Goal: Task Accomplishment & Management: Use online tool/utility

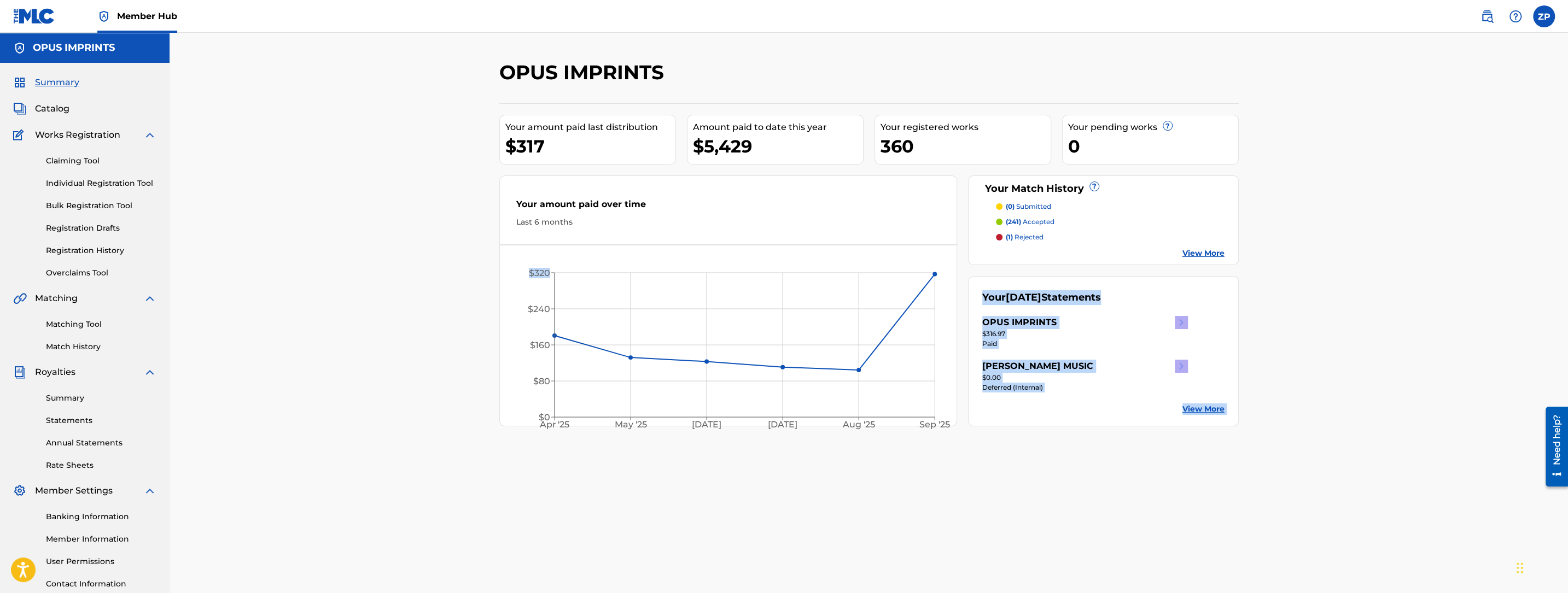
drag, startPoint x: 267, startPoint y: 223, endPoint x: 222, endPoint y: 262, distance: 59.5
click at [267, 223] on div "OPUS IMPRINTS Your amount paid last distribution $317 Amount paid to date this …" at bounding box center [868, 329] width 1398 height 592
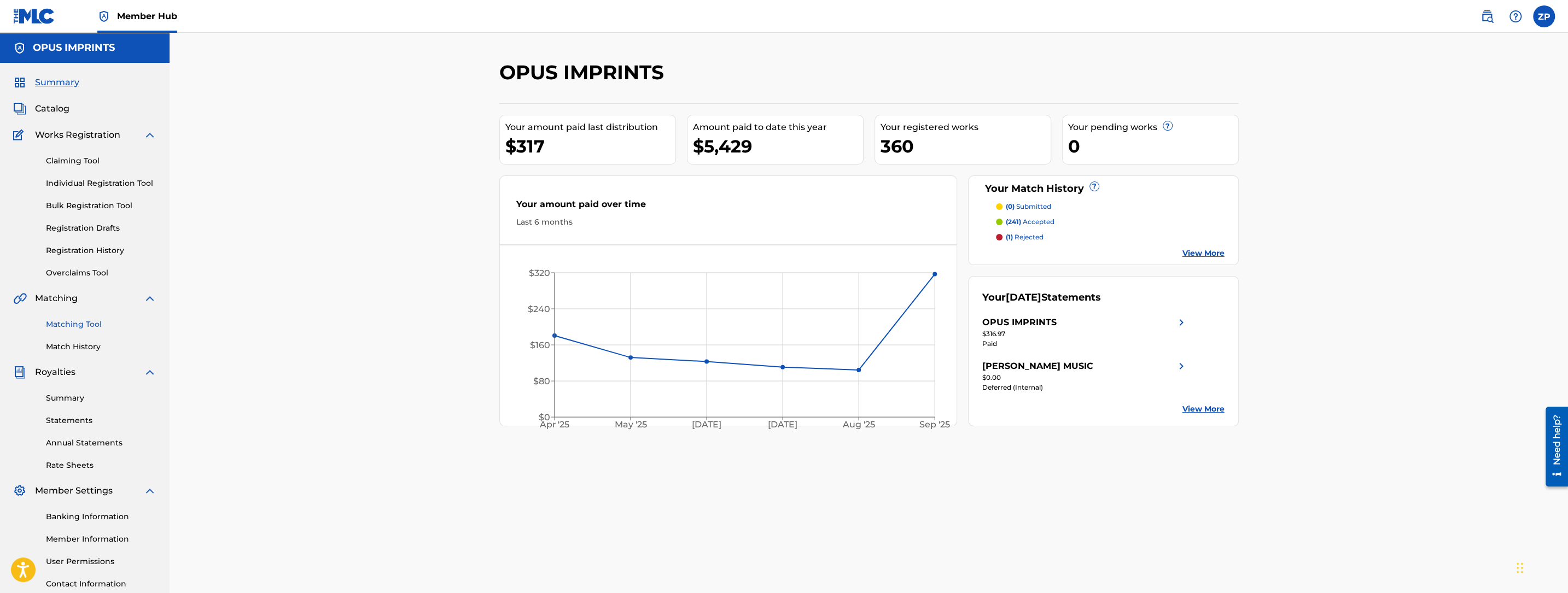
click at [82, 326] on link "Matching Tool" at bounding box center [101, 324] width 110 height 12
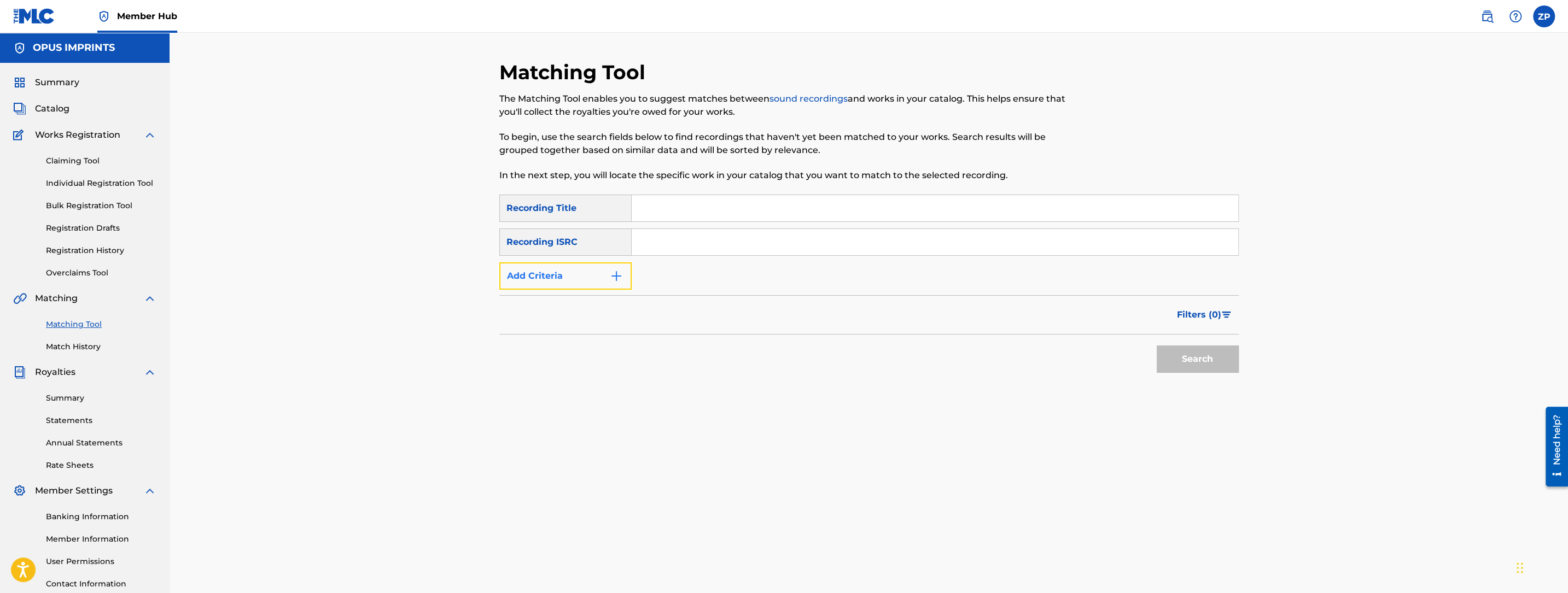
click at [567, 283] on button "Add Criteria" at bounding box center [565, 276] width 132 height 27
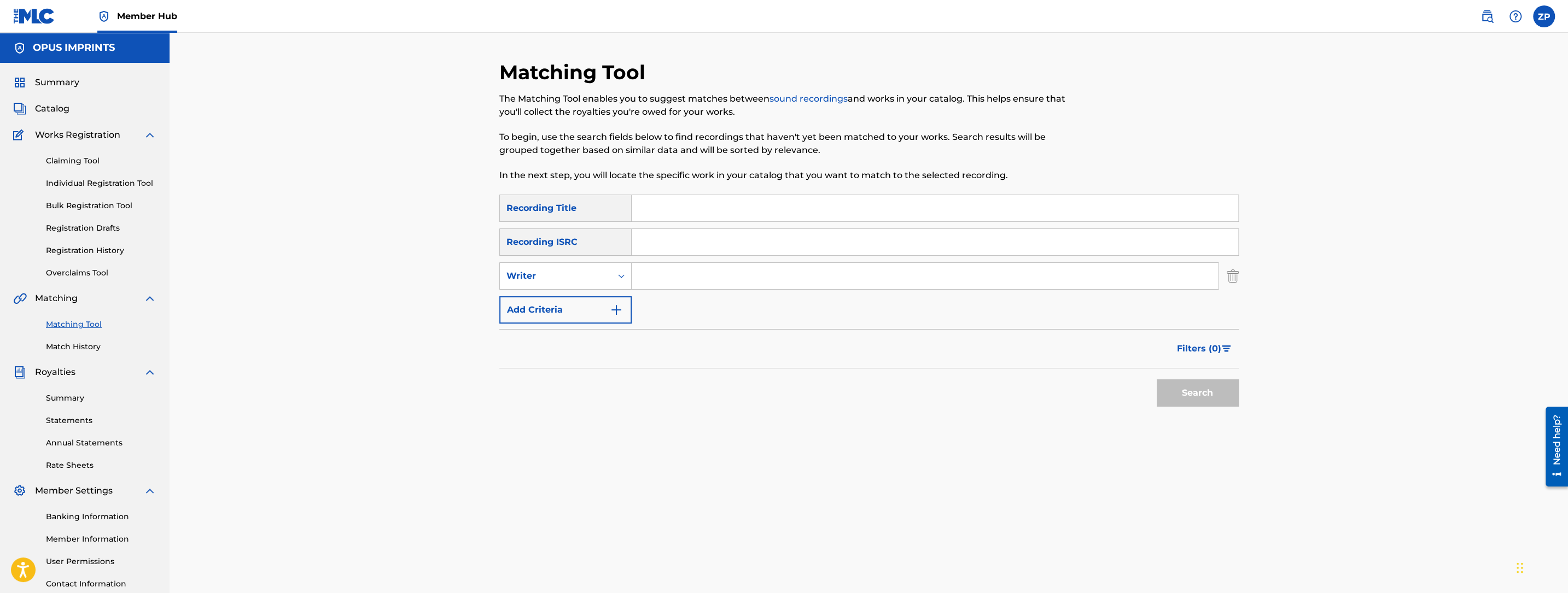
click at [642, 280] on input "Search Form" at bounding box center [924, 276] width 586 height 27
type input "[PERSON_NAME]"
click at [1157, 379] on button "Search" at bounding box center [1197, 393] width 82 height 27
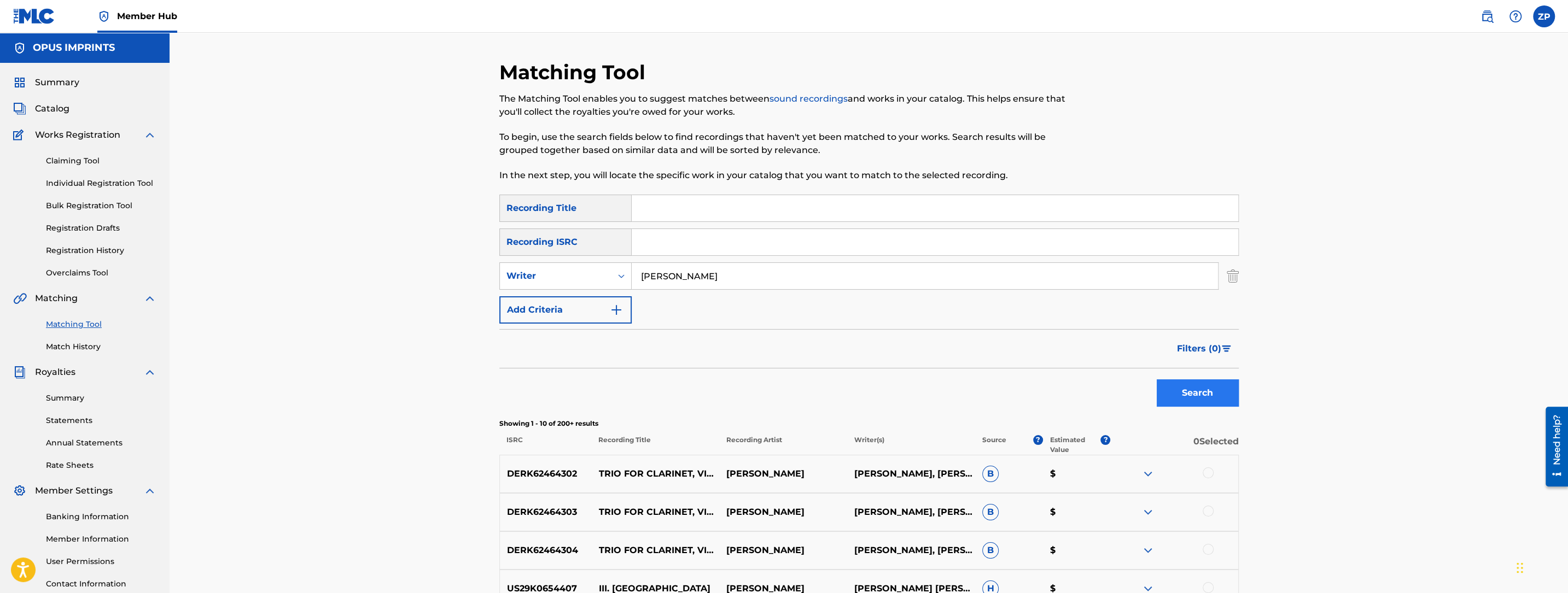
click at [1201, 351] on span "Filters ( 0 )" at bounding box center [1199, 349] width 44 height 13
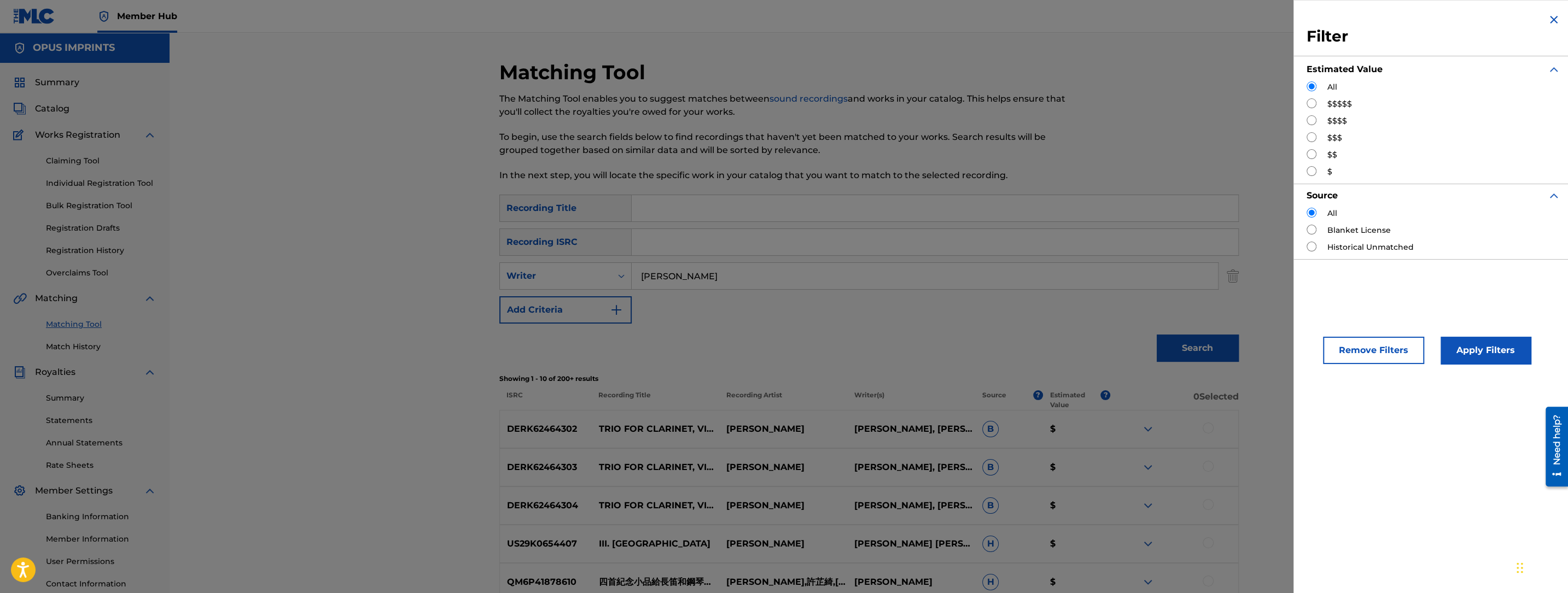
click at [1313, 103] on input "Search Form" at bounding box center [1311, 103] width 10 height 10
radio input "true"
click at [1488, 344] on button "Apply Filters" at bounding box center [1486, 351] width 90 height 27
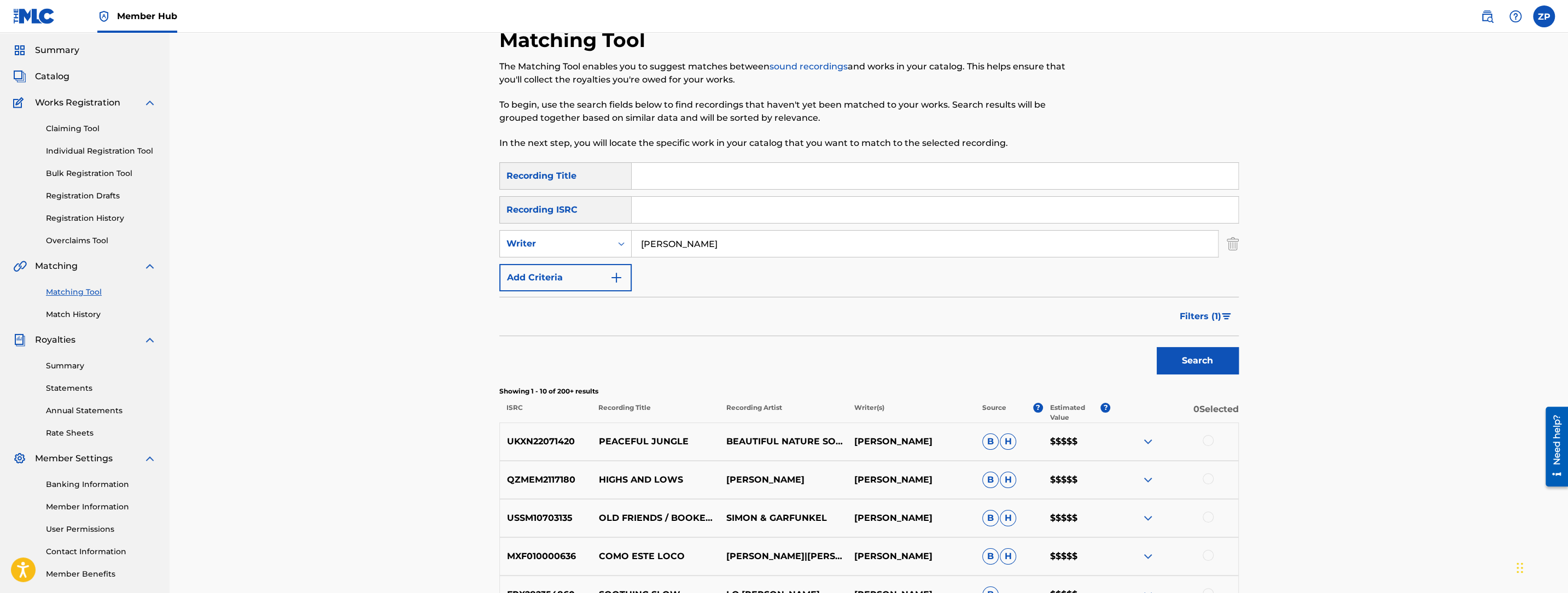
scroll to position [72, 0]
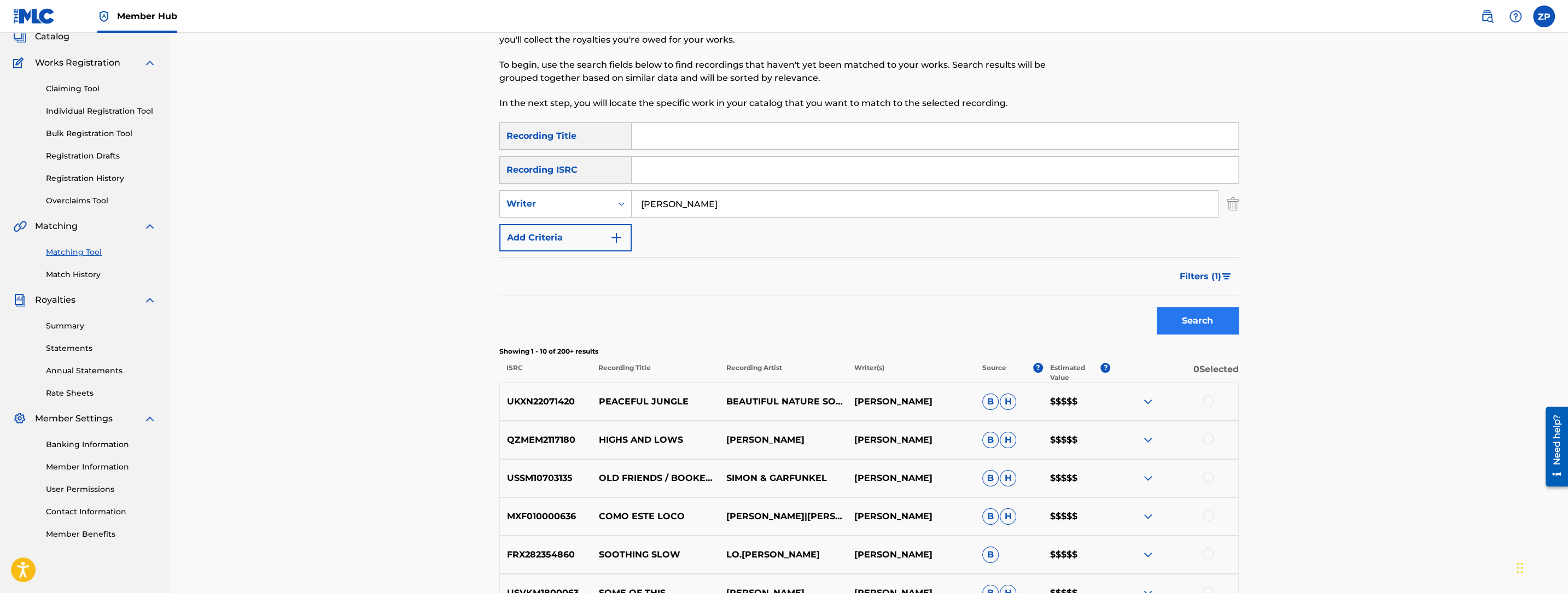
click at [1202, 277] on span "Filters ( 1 )" at bounding box center [1200, 276] width 42 height 13
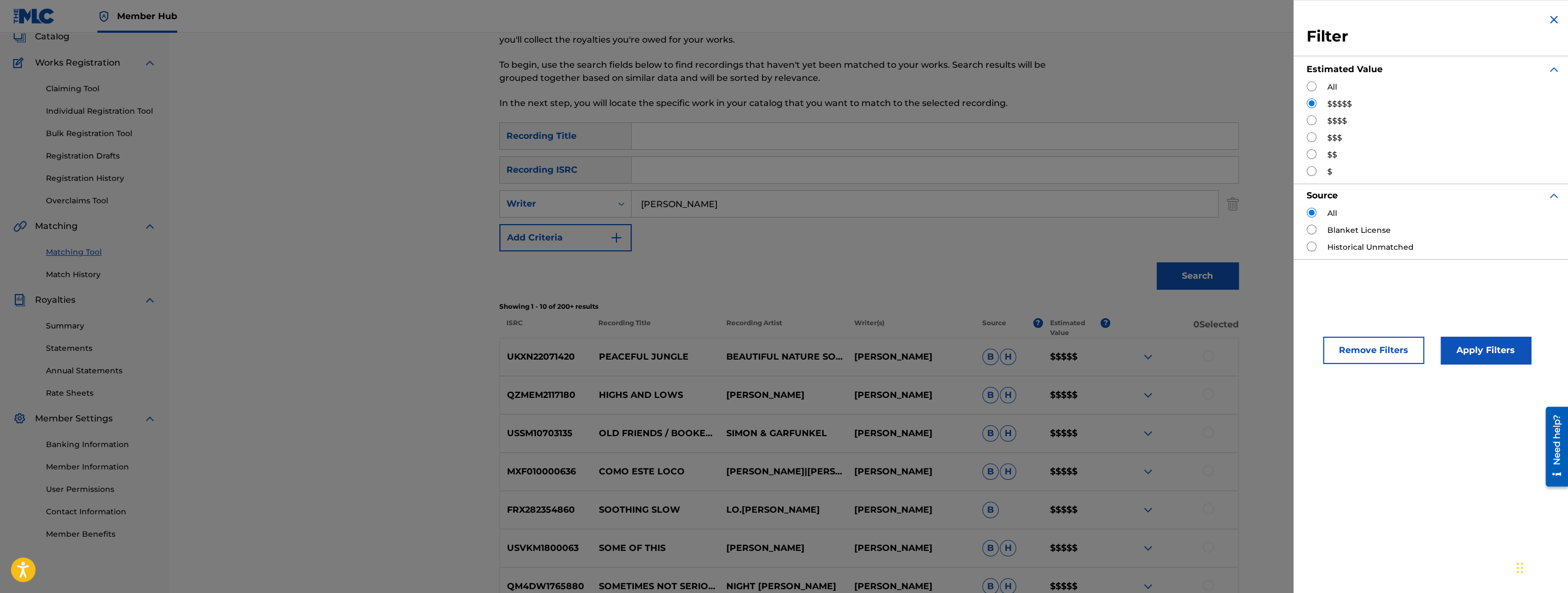
drag, startPoint x: 1311, startPoint y: 151, endPoint x: 1317, endPoint y: 102, distance: 49.4
click at [1311, 150] on input "Search Form" at bounding box center [1311, 154] width 10 height 10
radio input "true"
click at [1315, 101] on input "Search Form" at bounding box center [1311, 103] width 10 height 10
radio input "true"
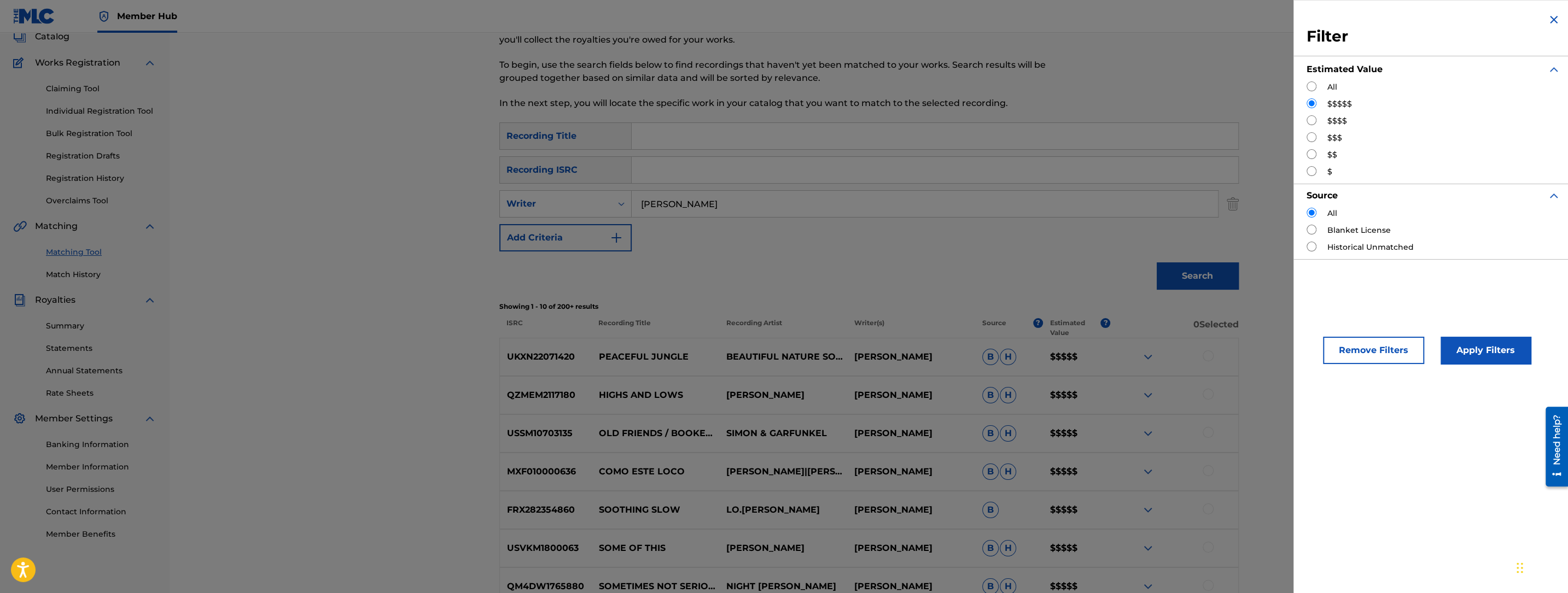
click at [1319, 149] on div "All $$$$$ $$$$ $$$ $$ $" at bounding box center [1433, 129] width 254 height 96
click at [1309, 149] on input "Search Form" at bounding box center [1311, 154] width 10 height 10
radio input "true"
click at [1469, 338] on button "Apply Filters" at bounding box center [1486, 351] width 90 height 27
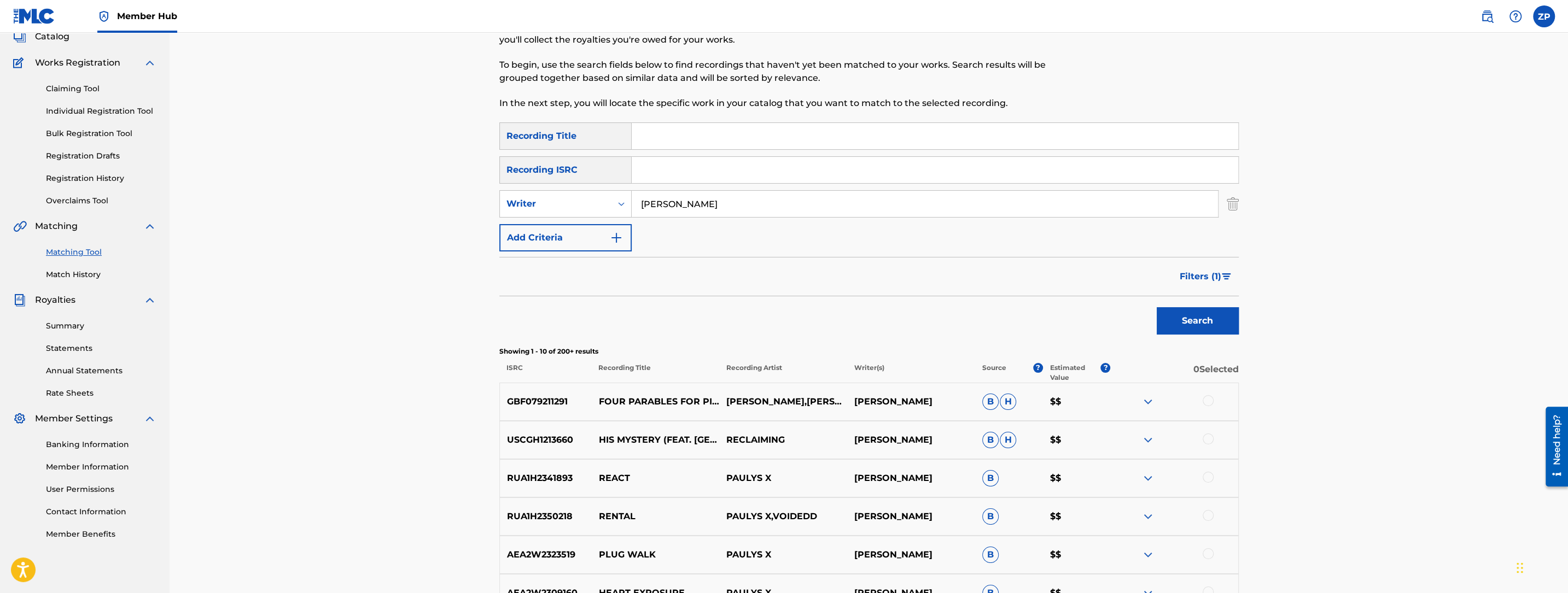
click at [421, 325] on div "Matching Tool The Matching Tool enables you to suggest matches between sound re…" at bounding box center [868, 404] width 1398 height 886
click at [709, 139] on input "Search Form" at bounding box center [935, 136] width 606 height 27
type input "freylakh"
click at [1157, 307] on button "Search" at bounding box center [1197, 321] width 82 height 27
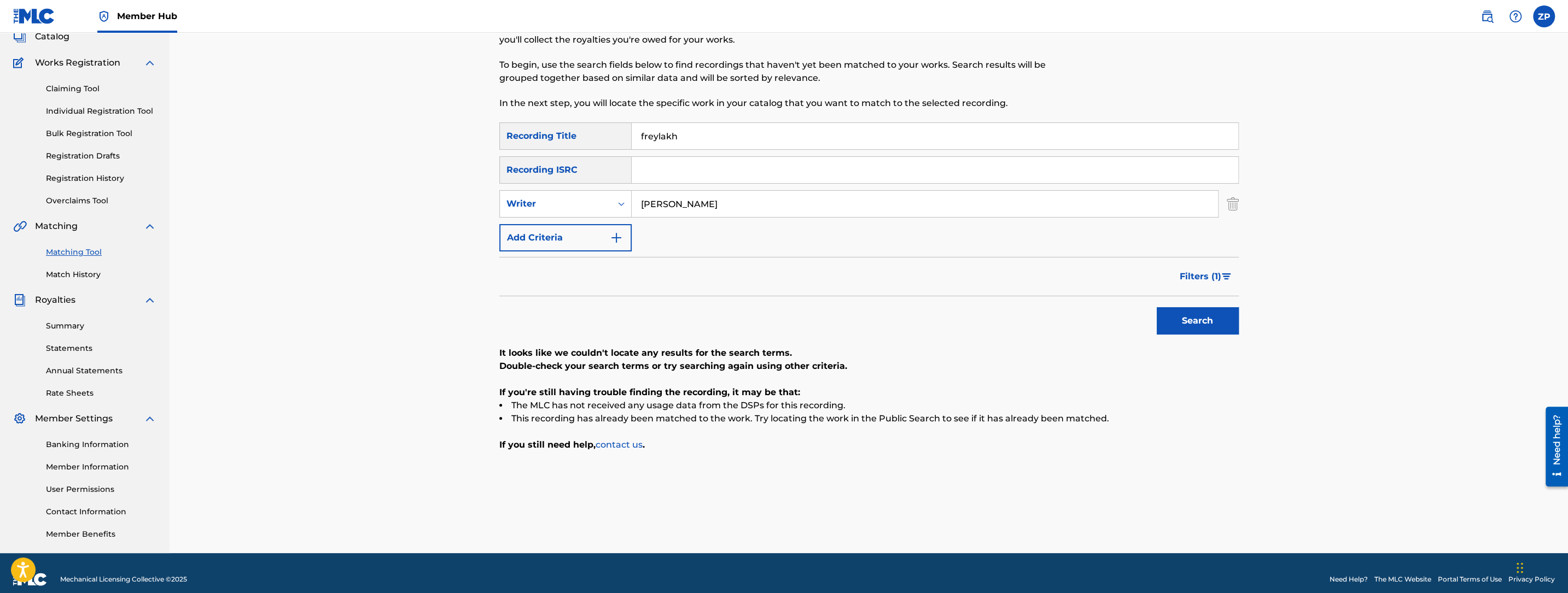
click at [755, 133] on input "freylakh" at bounding box center [935, 136] width 606 height 27
type input "trio"
click at [1157, 307] on button "Search" at bounding box center [1197, 321] width 82 height 27
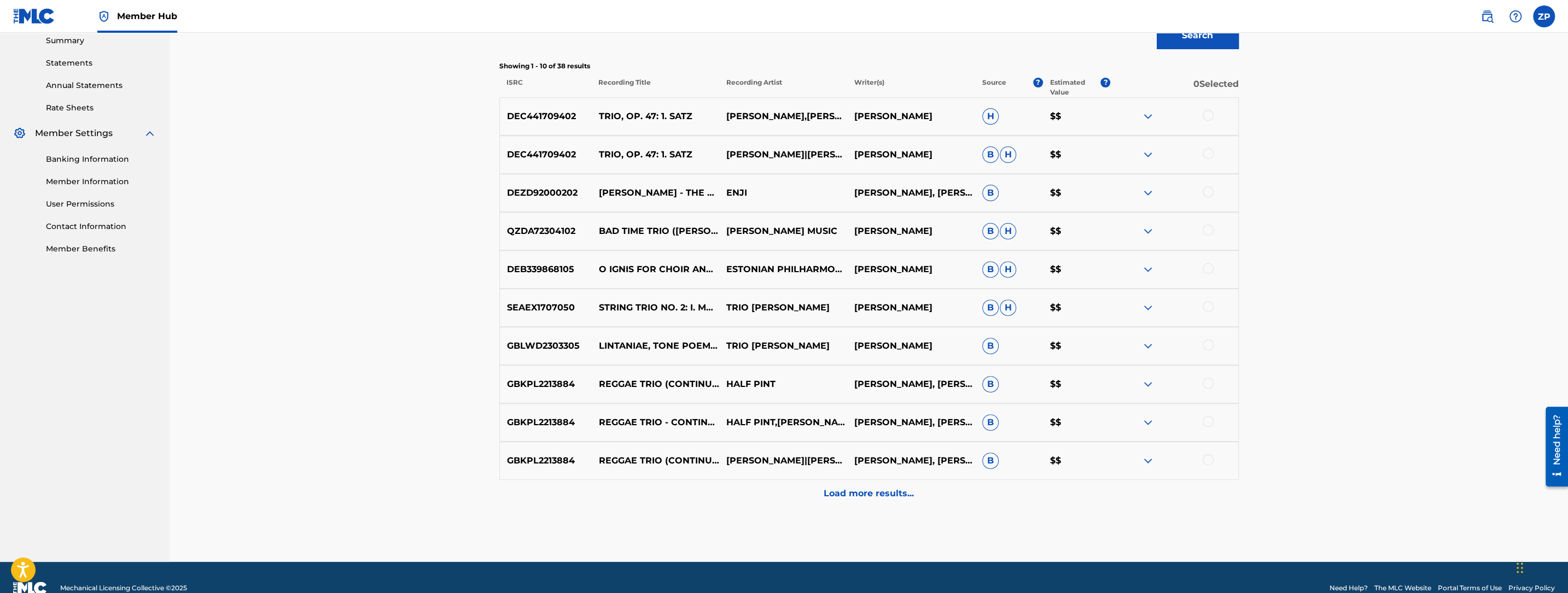
scroll to position [379, 0]
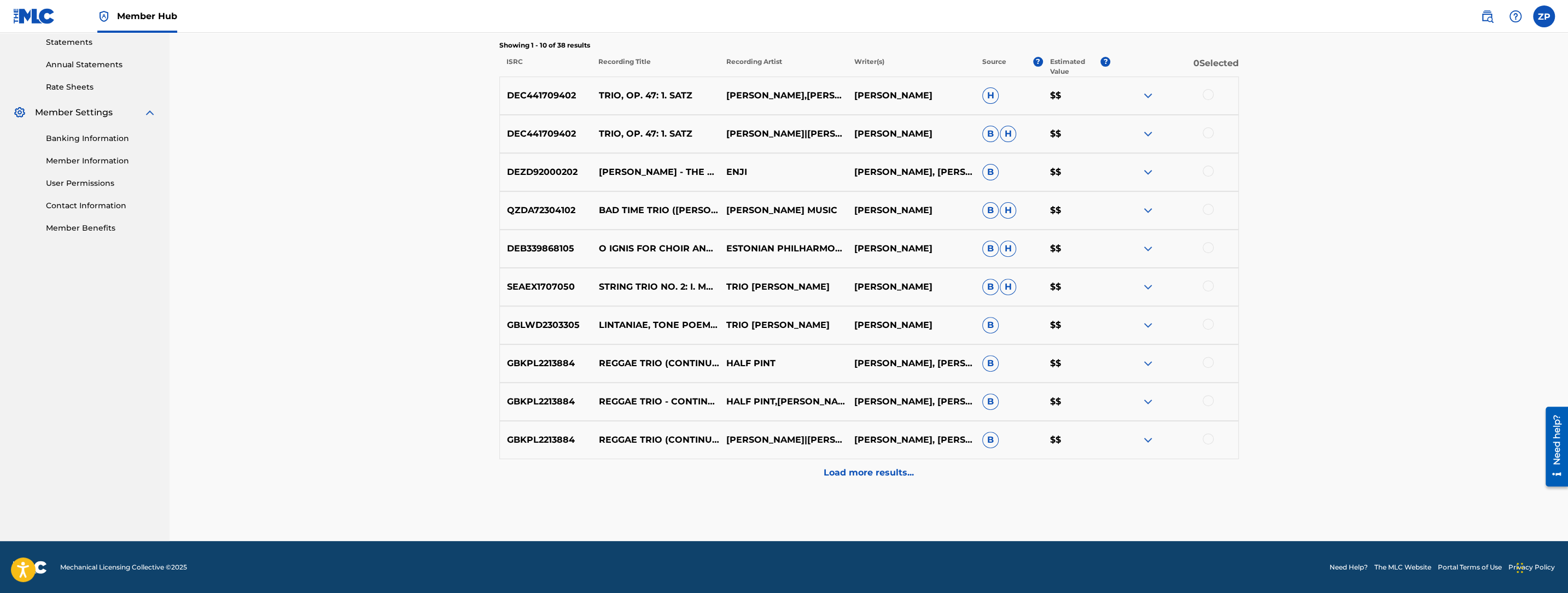
click at [450, 256] on div "Matching Tool The Matching Tool enables you to suggest matches between sound re…" at bounding box center [868, 98] width 1398 height 886
